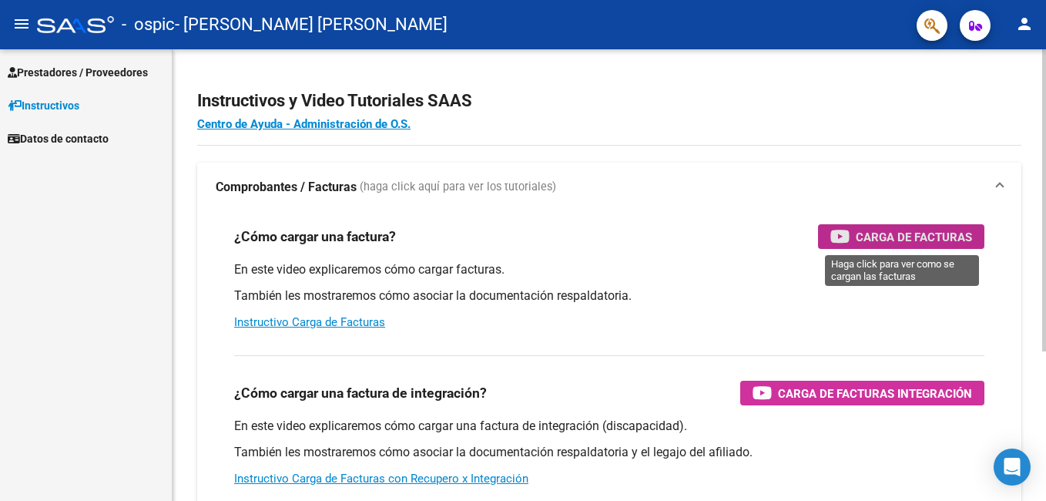
click at [883, 234] on span "Carga de Facturas" at bounding box center [914, 236] width 116 height 19
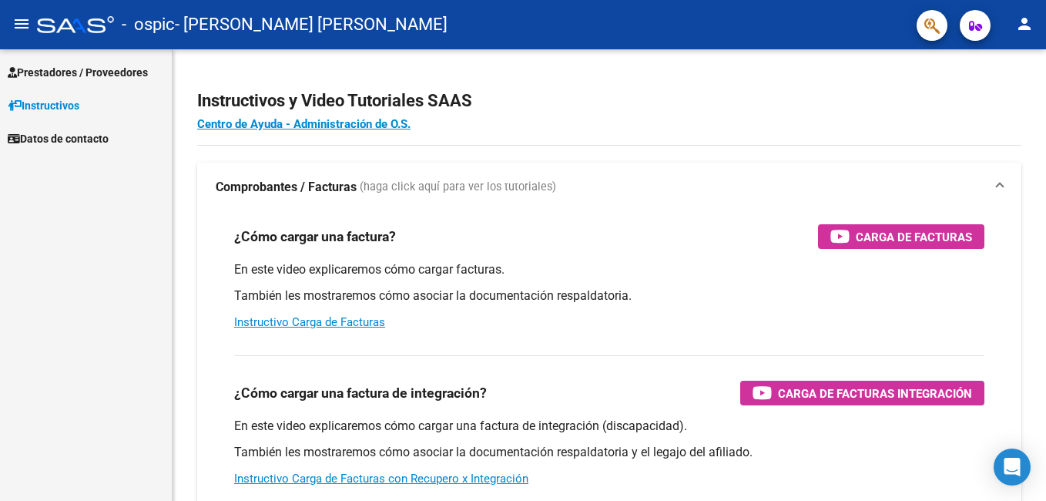
click at [56, 65] on span "Prestadores / Proveedores" at bounding box center [78, 72] width 140 height 17
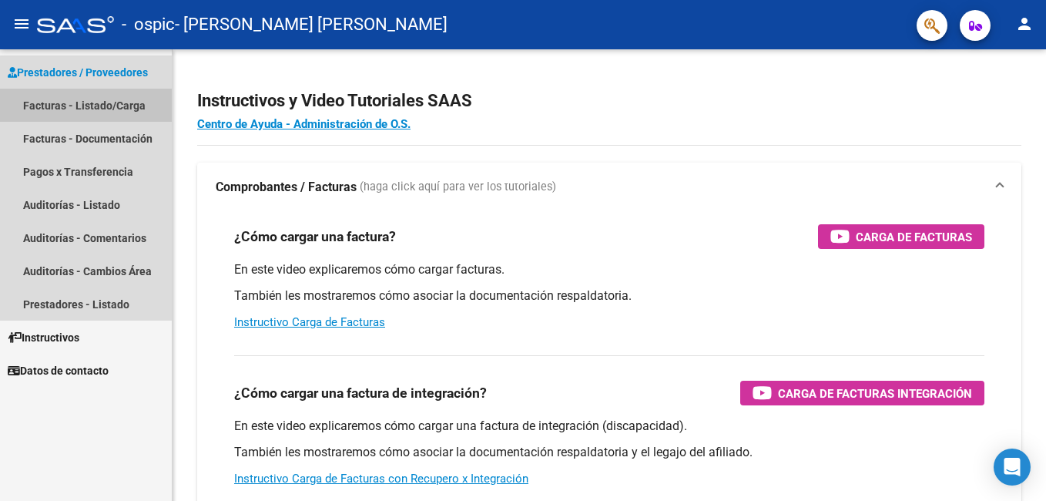
click at [61, 105] on link "Facturas - Listado/Carga" at bounding box center [86, 105] width 172 height 33
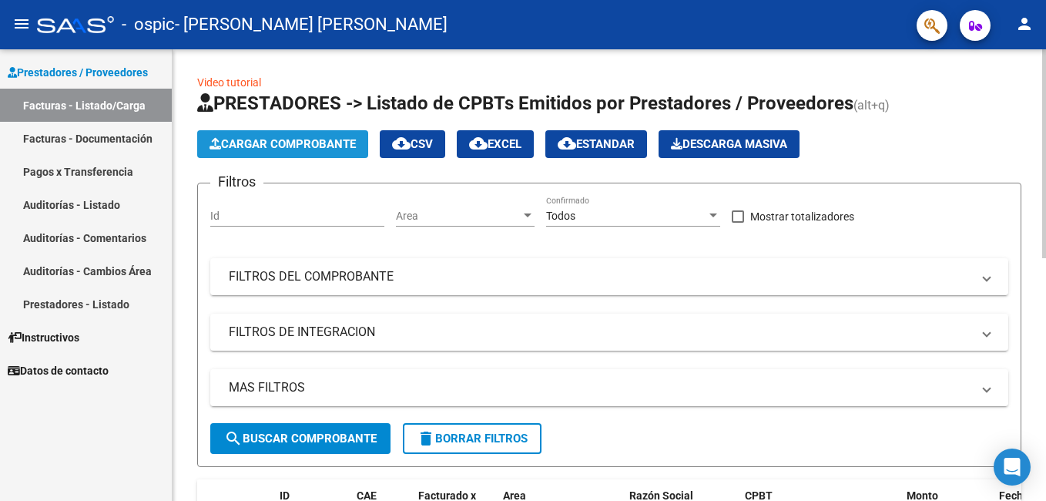
click at [286, 142] on span "Cargar Comprobante" at bounding box center [282, 144] width 146 height 14
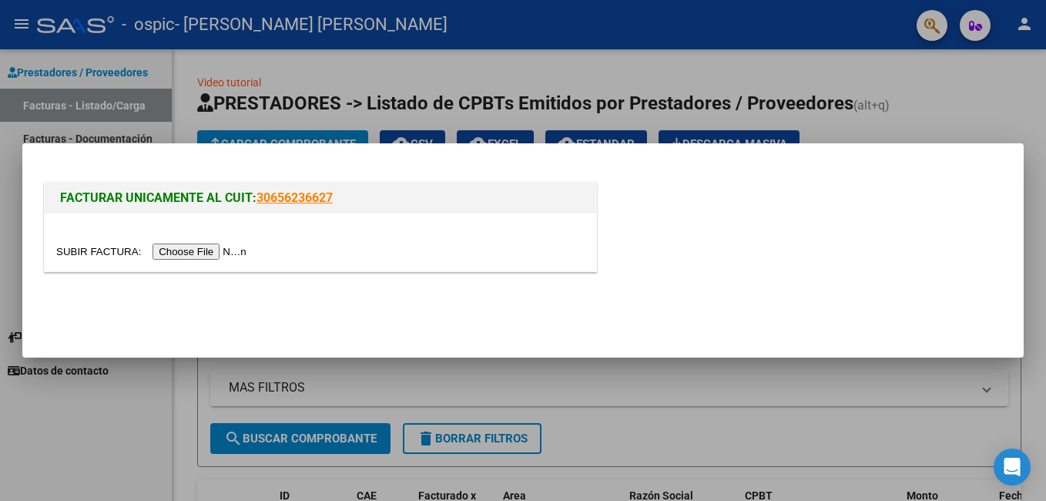
click at [205, 249] on input "file" at bounding box center [153, 251] width 195 height 16
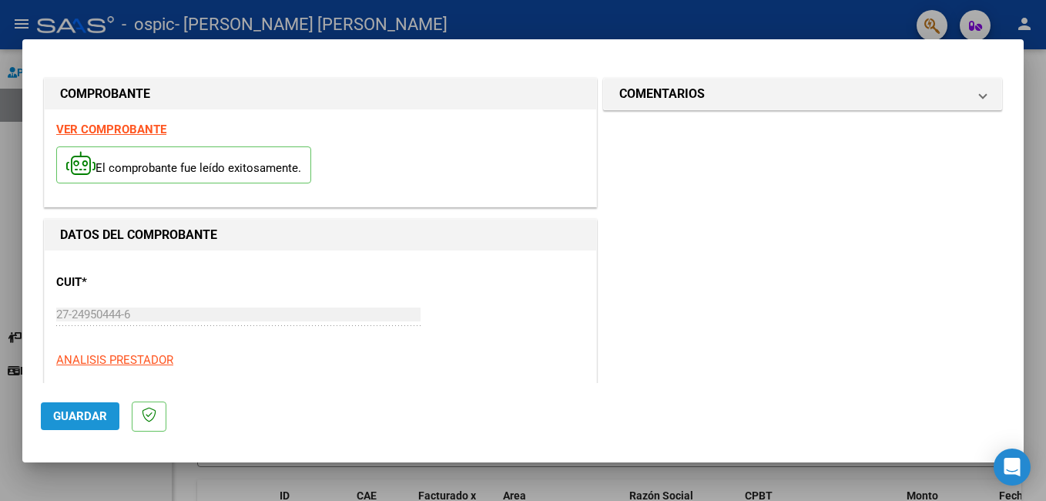
click at [82, 420] on span "Guardar" at bounding box center [80, 416] width 54 height 14
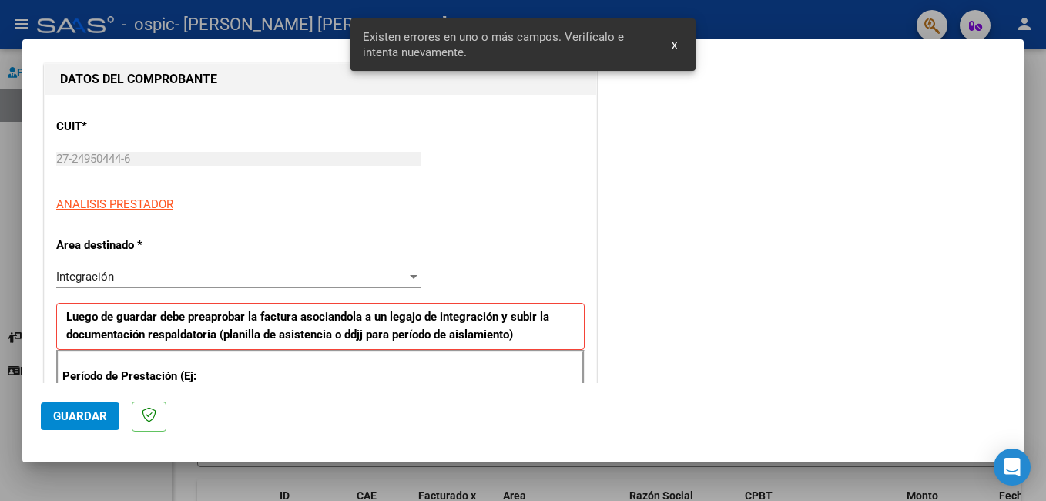
scroll to position [345, 0]
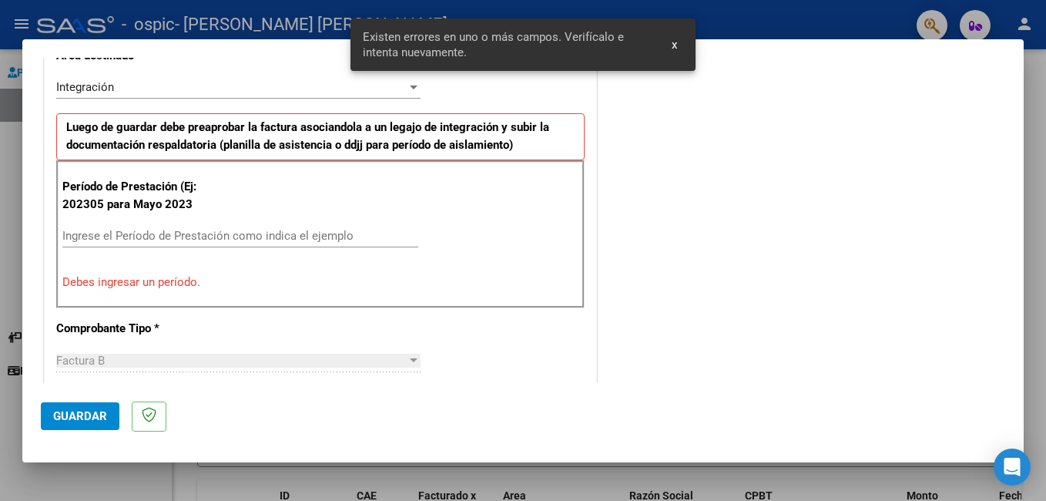
click at [85, 234] on input "Ingrese el Período de Prestación como indica el ejemplo" at bounding box center [240, 236] width 356 height 14
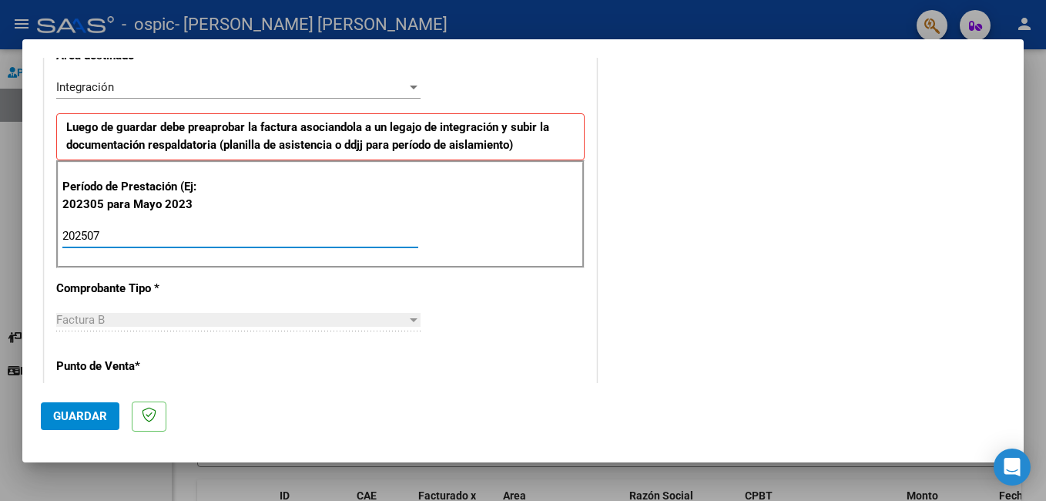
type input "202507"
click at [73, 414] on span "Guardar" at bounding box center [80, 416] width 54 height 14
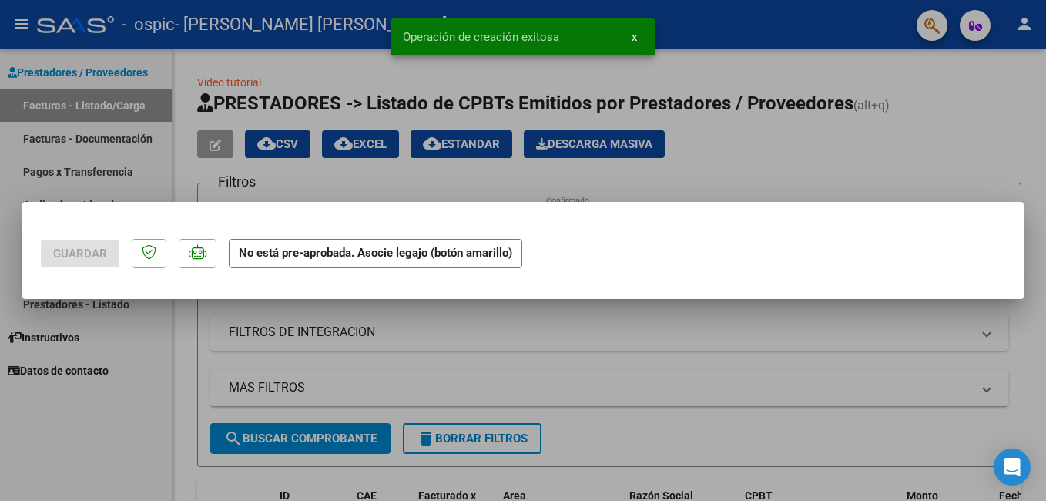
scroll to position [0, 0]
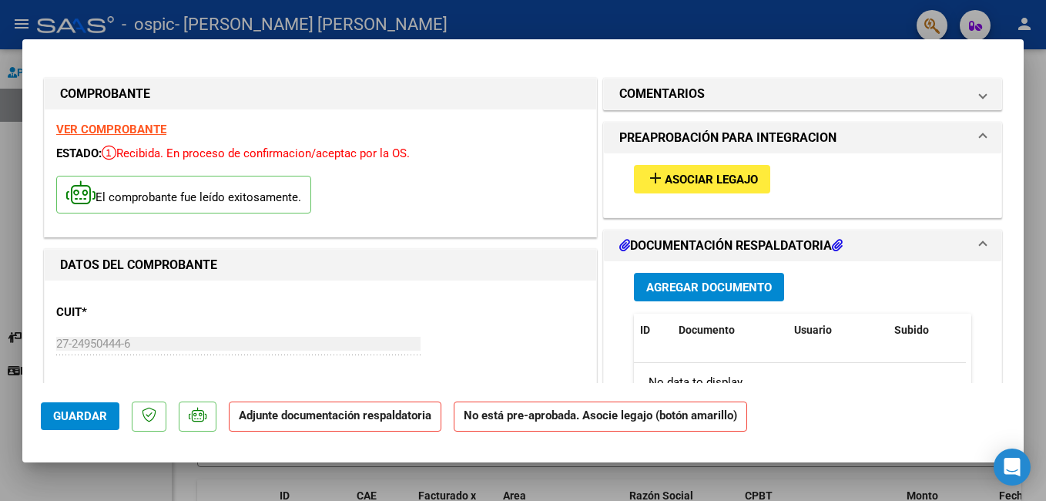
click at [671, 176] on span "Asociar Legajo" at bounding box center [711, 179] width 93 height 14
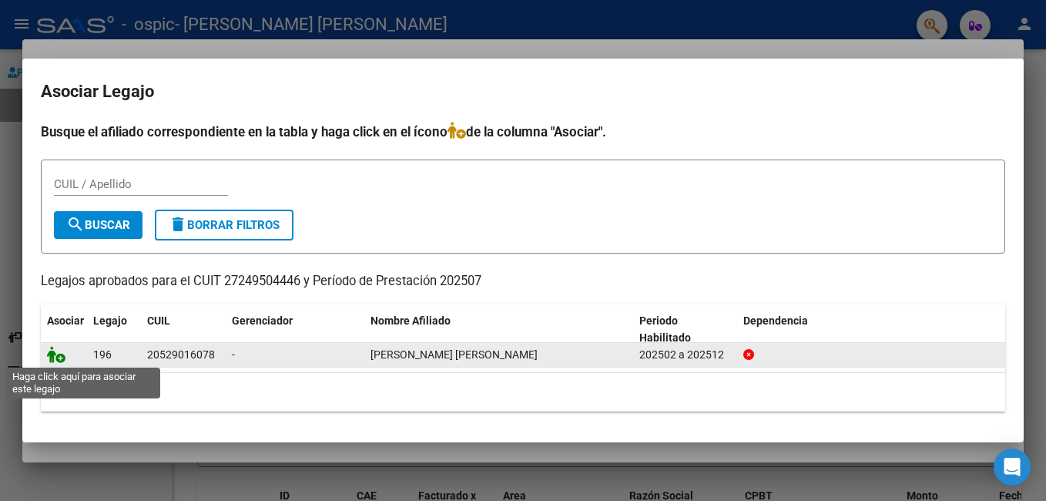
click at [56, 356] on icon at bounding box center [56, 354] width 18 height 17
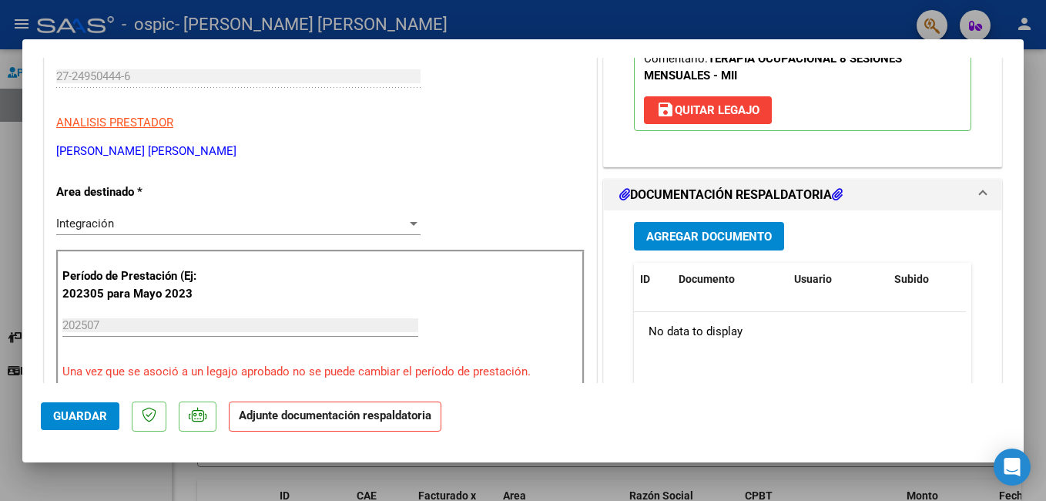
scroll to position [277, 0]
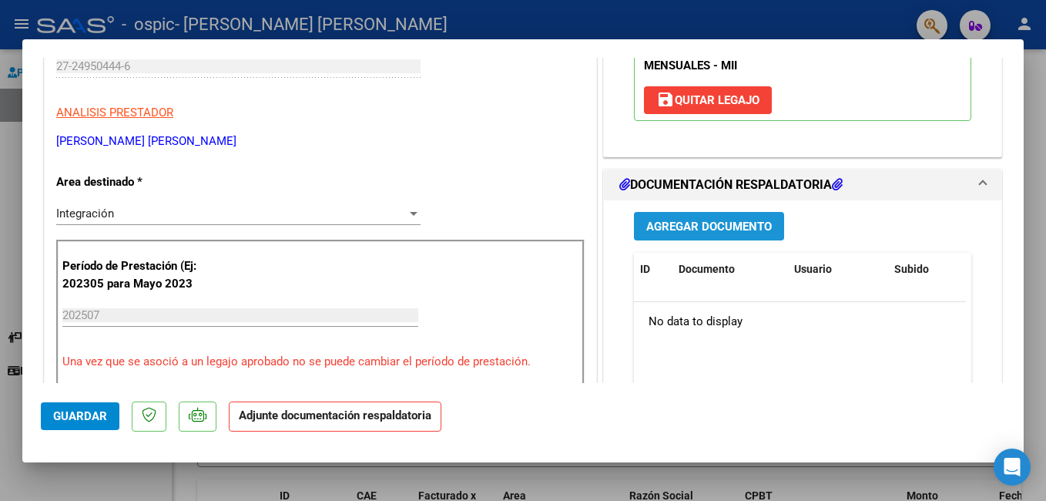
click at [655, 226] on span "Agregar Documento" at bounding box center [709, 226] width 126 height 14
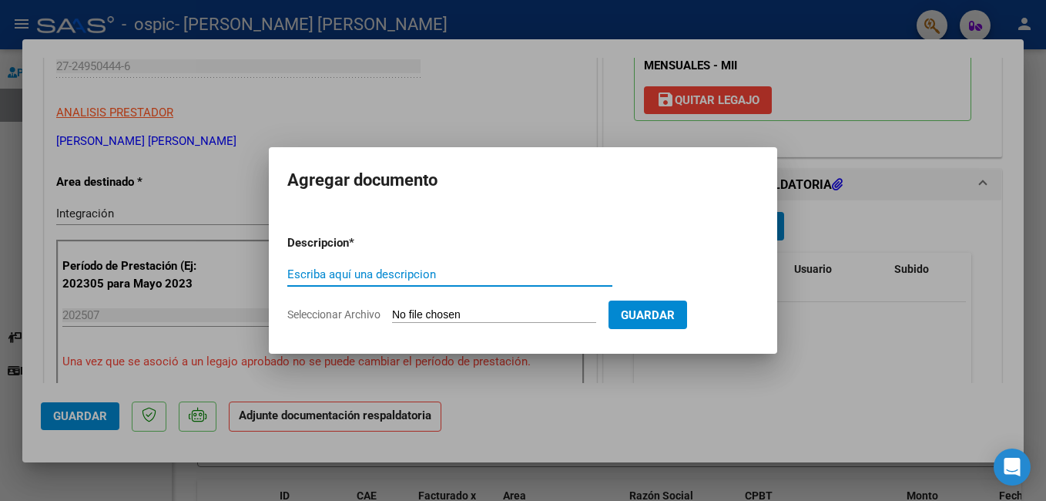
click at [344, 269] on input "Escriba aquí una descripcion" at bounding box center [449, 274] width 325 height 14
type input "asis julio 2025"
click at [415, 316] on input "Seleccionar Archivo" at bounding box center [494, 315] width 204 height 15
type input "C:\fakepath\asis emanuel julio 25.pdf"
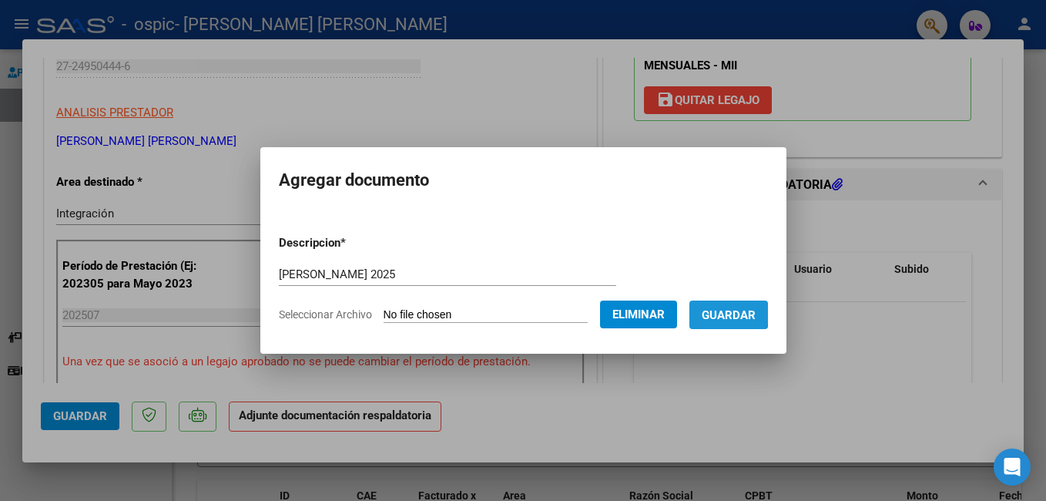
click at [716, 313] on span "Guardar" at bounding box center [729, 315] width 54 height 14
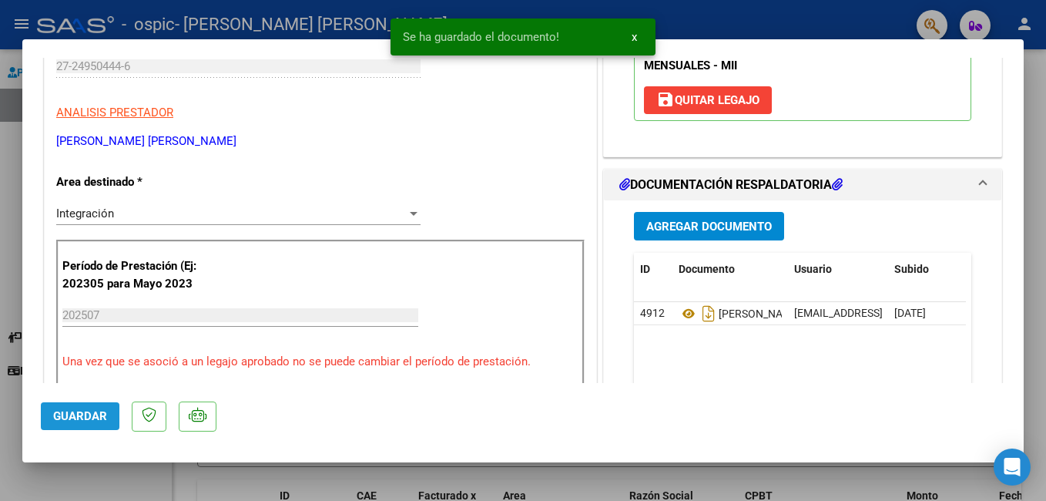
click at [77, 417] on span "Guardar" at bounding box center [80, 416] width 54 height 14
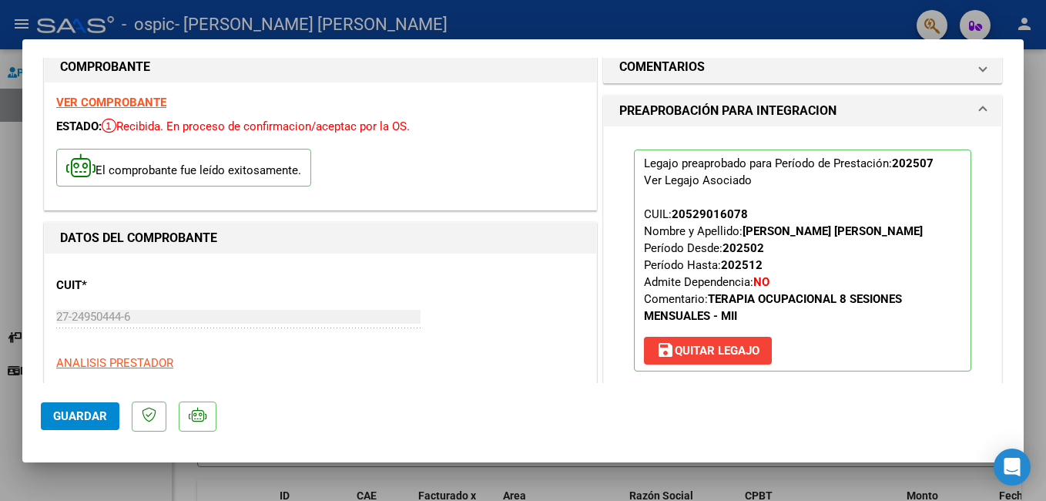
scroll to position [0, 0]
